Goal: Task Accomplishment & Management: Manage account settings

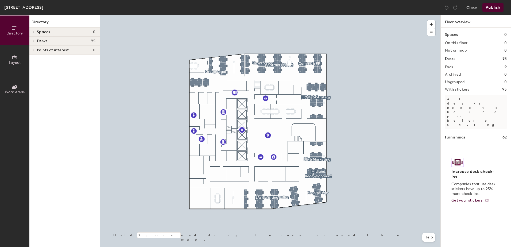
click at [320, 15] on div at bounding box center [270, 15] width 341 height 0
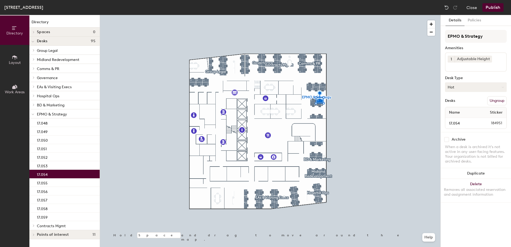
click at [472, 85] on button "Hot" at bounding box center [476, 87] width 62 height 10
click at [458, 120] on div "Hoteled" at bounding box center [472, 120] width 53 height 8
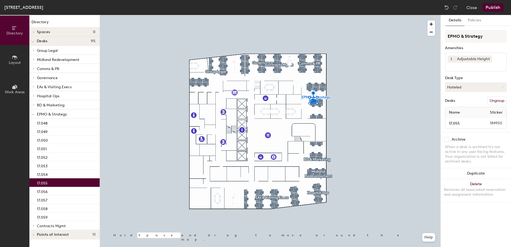
click at [495, 10] on button "Publish" at bounding box center [493, 7] width 21 height 9
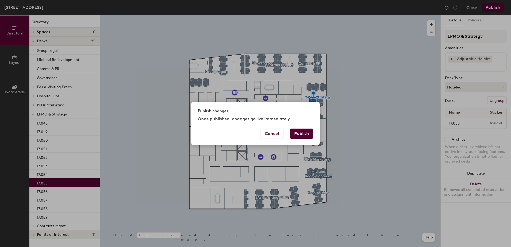
click at [297, 134] on button "Publish" at bounding box center [301, 134] width 23 height 10
